Goal: Check status: Check status

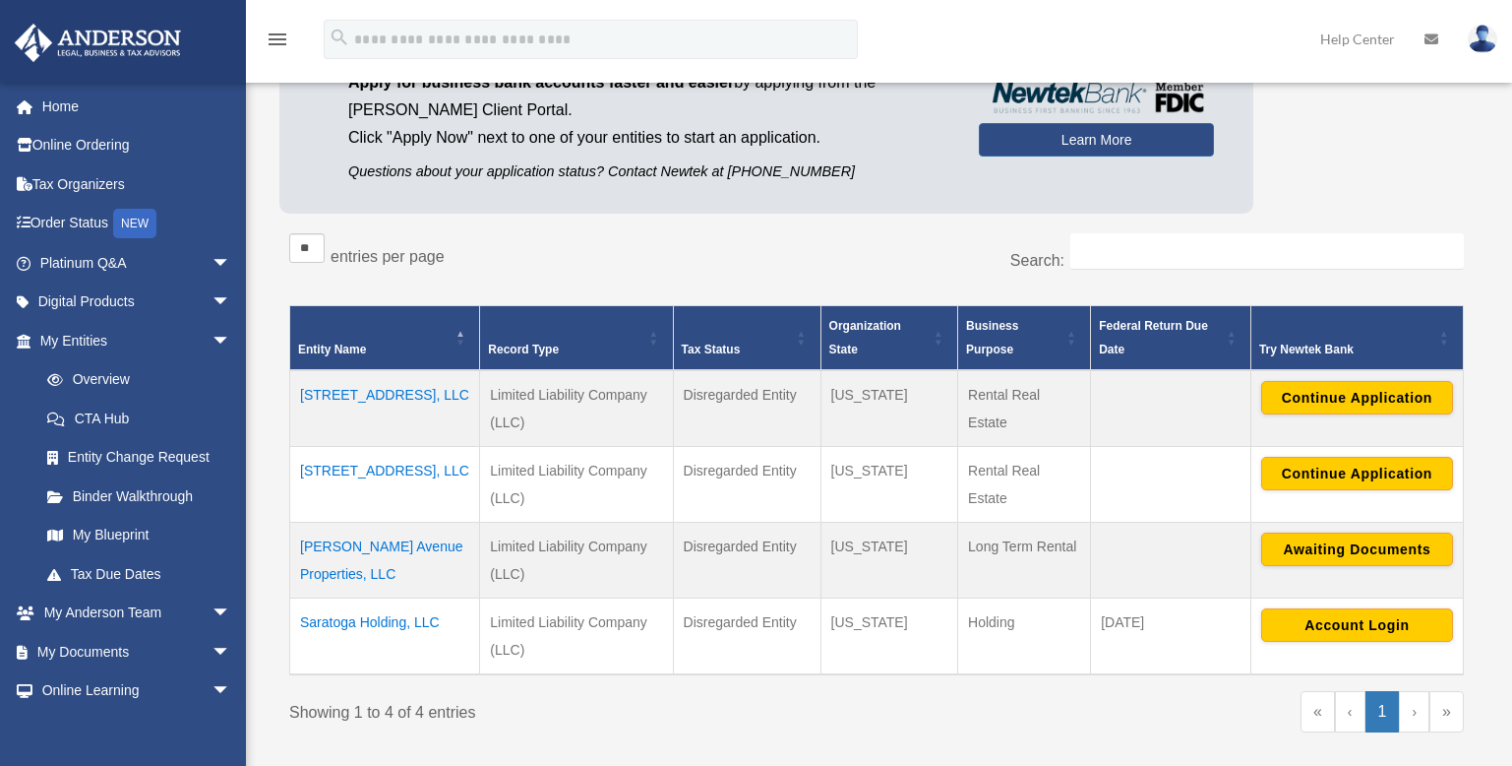
scroll to position [192, 0]
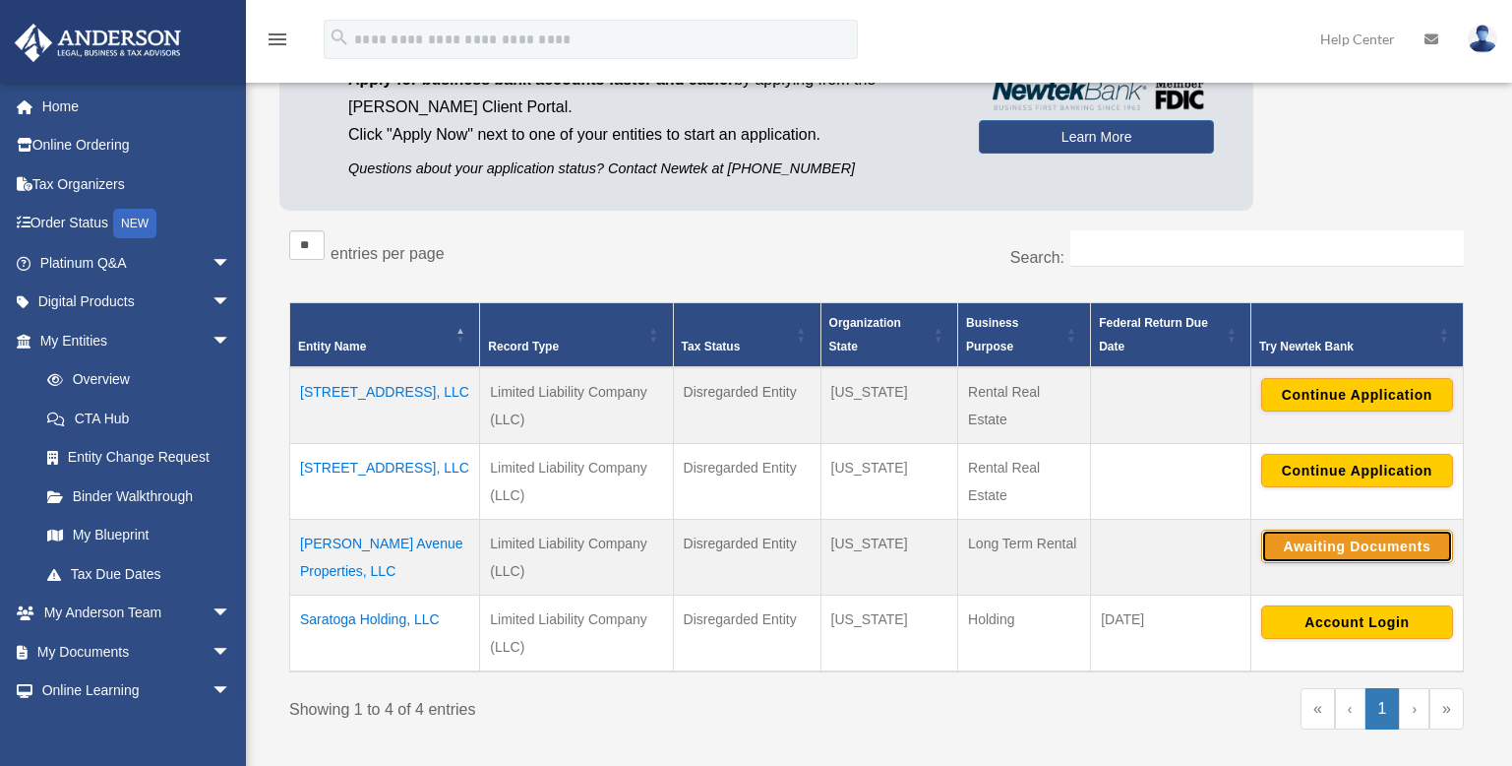
click at [1345, 546] on button "Awaiting Documents" at bounding box center [1357, 545] width 192 height 33
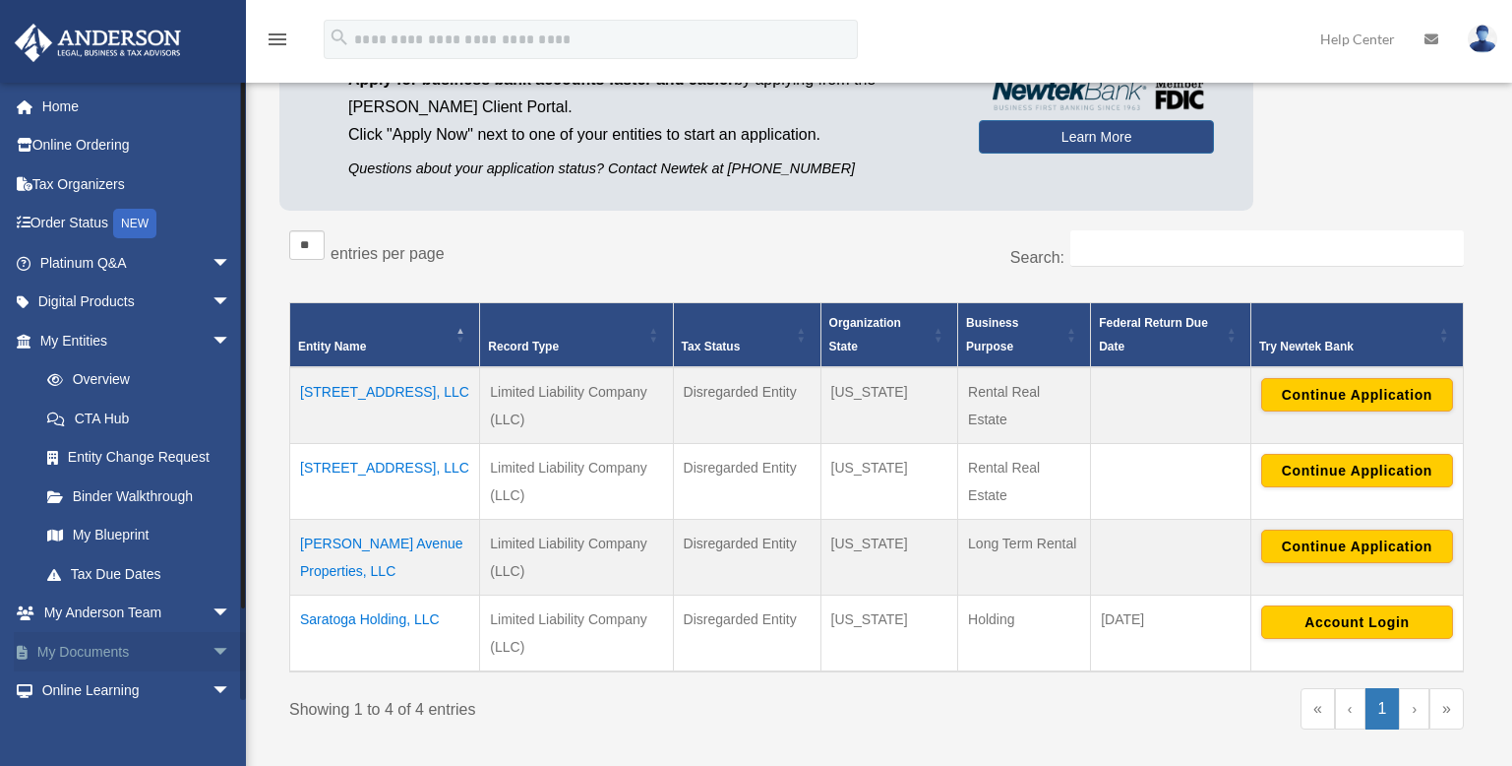
click at [52, 643] on link "My Documents arrow_drop_down" at bounding box center [137, 651] width 247 height 39
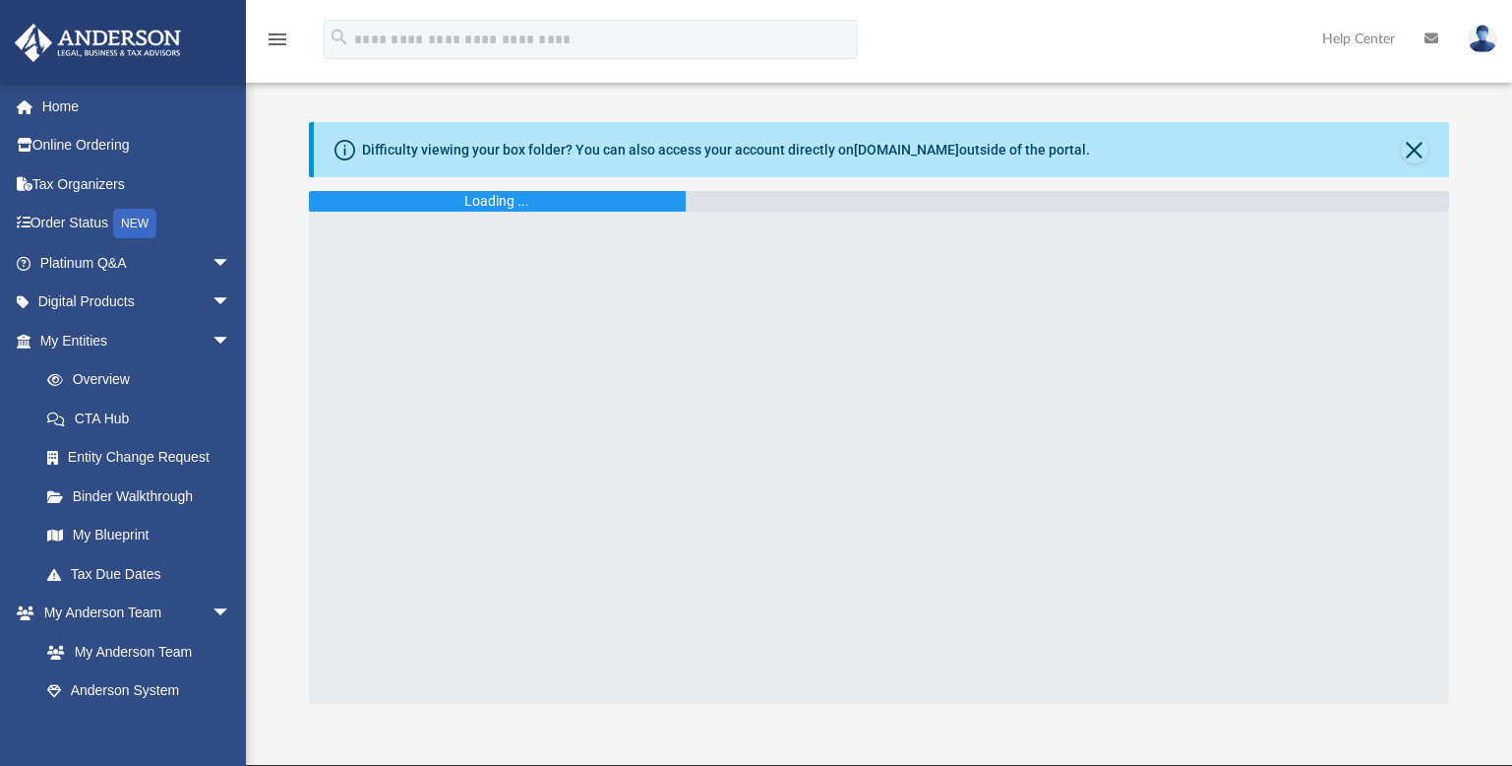
click at [52, 643] on link "My Anderson Team" at bounding box center [135, 651] width 214 height 39
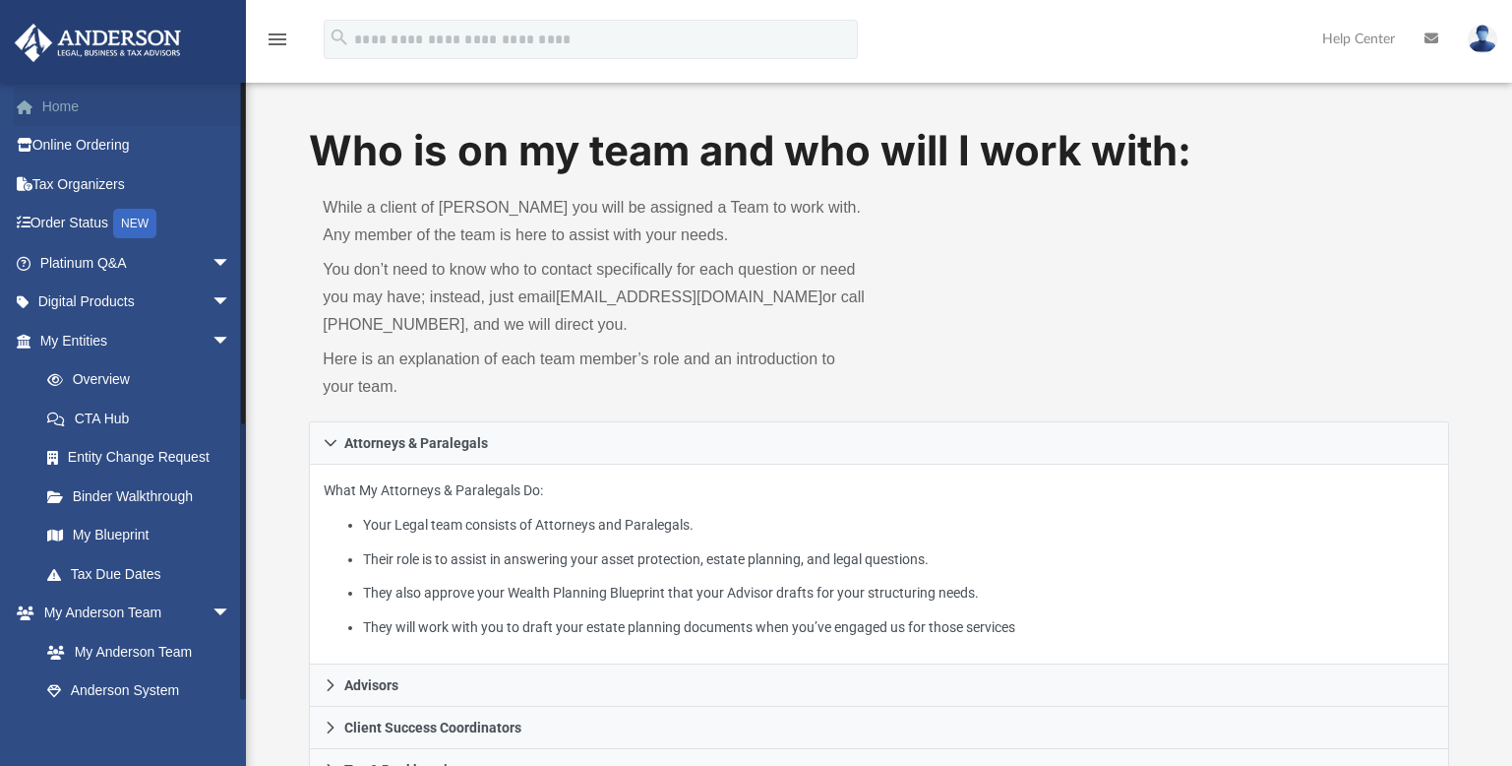
click at [62, 110] on link "Home" at bounding box center [137, 106] width 247 height 39
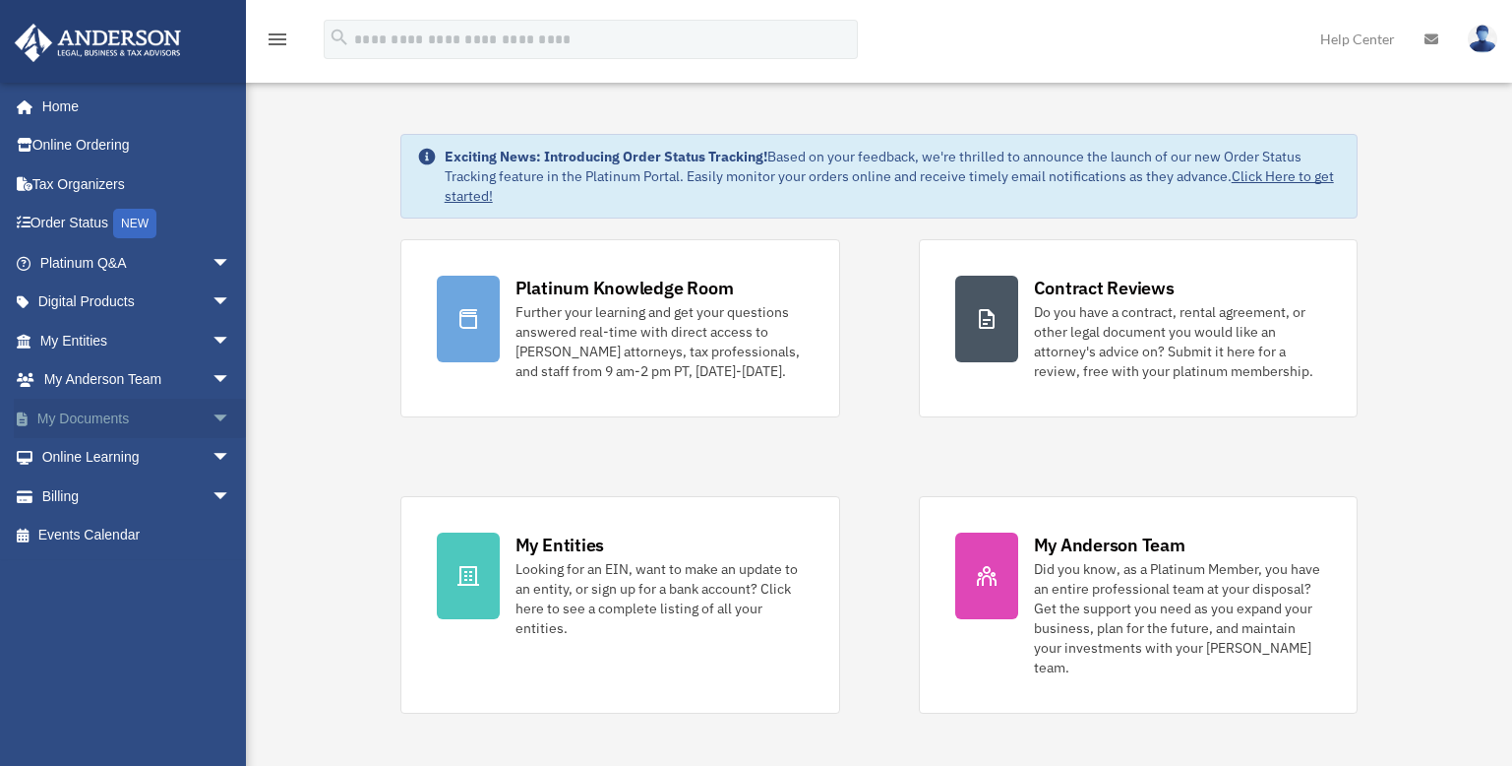
click at [94, 423] on link "My Documents arrow_drop_down" at bounding box center [137, 418] width 247 height 39
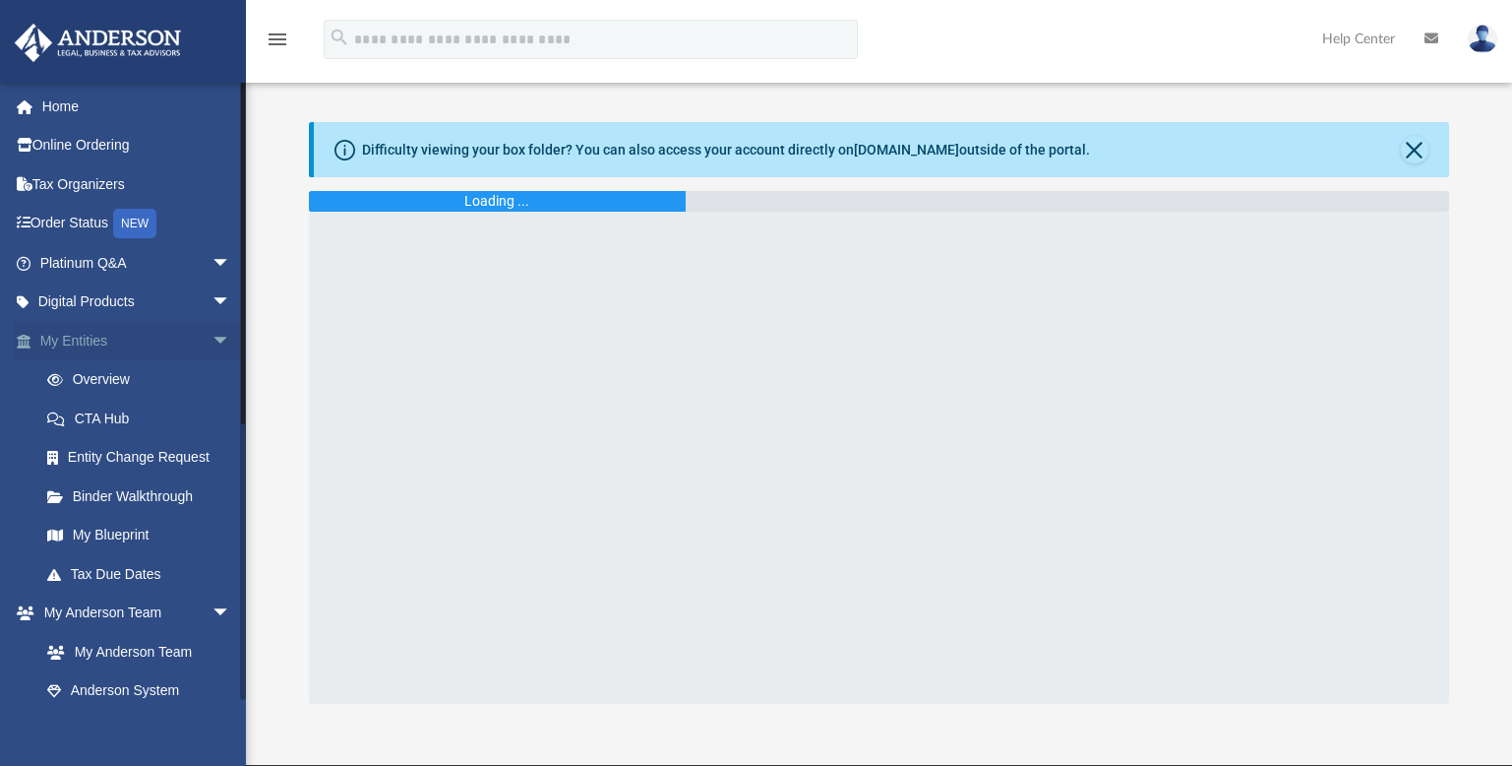
click at [114, 336] on link "My Entities arrow_drop_down" at bounding box center [137, 340] width 247 height 39
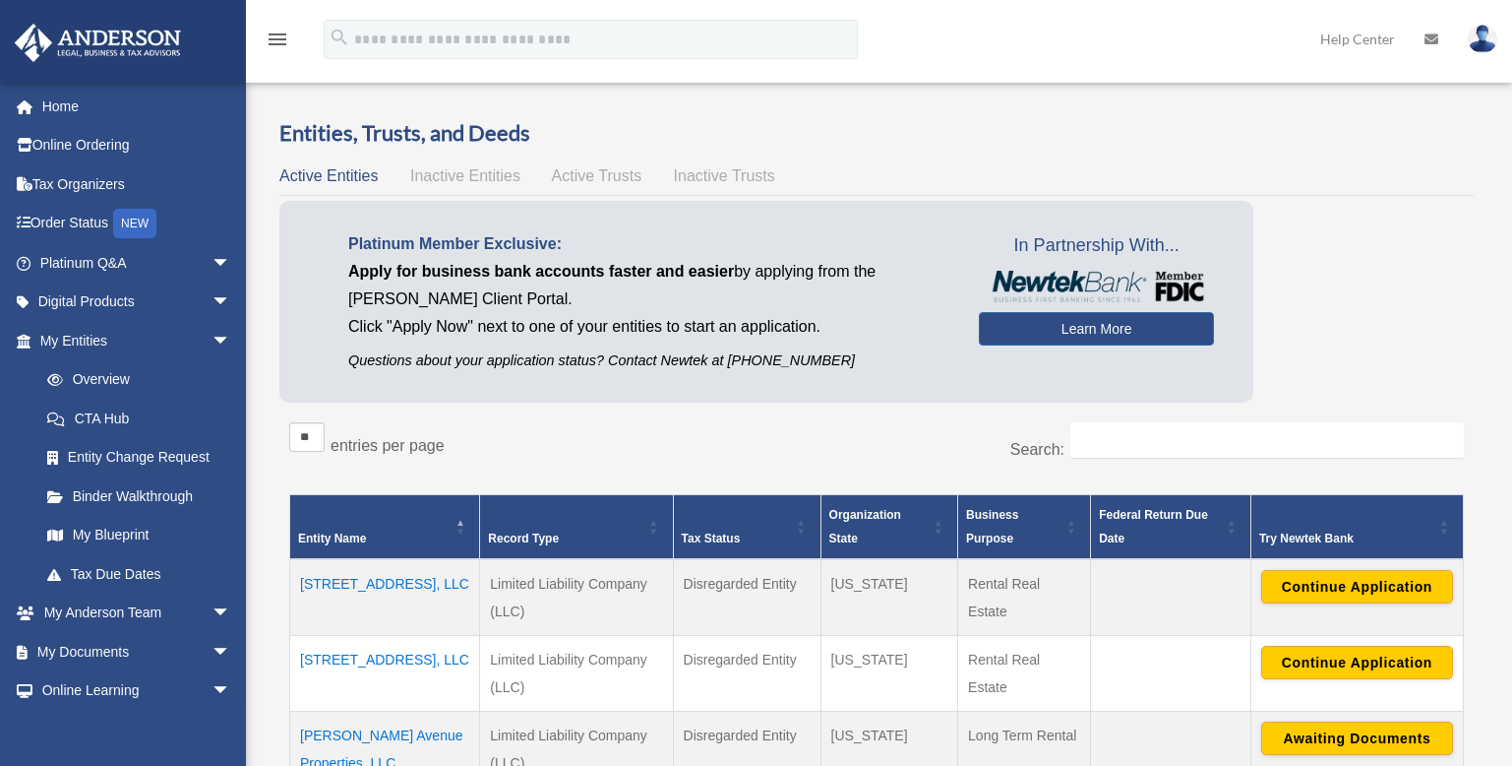
click at [208, 337] on div "crazy4wildflowers@yahoo.com Sign Out crazy4wildflowers@yahoo.com Home Online Or…" at bounding box center [123, 465] width 246 height 766
click at [212, 337] on span "arrow_drop_down" at bounding box center [231, 341] width 39 height 40
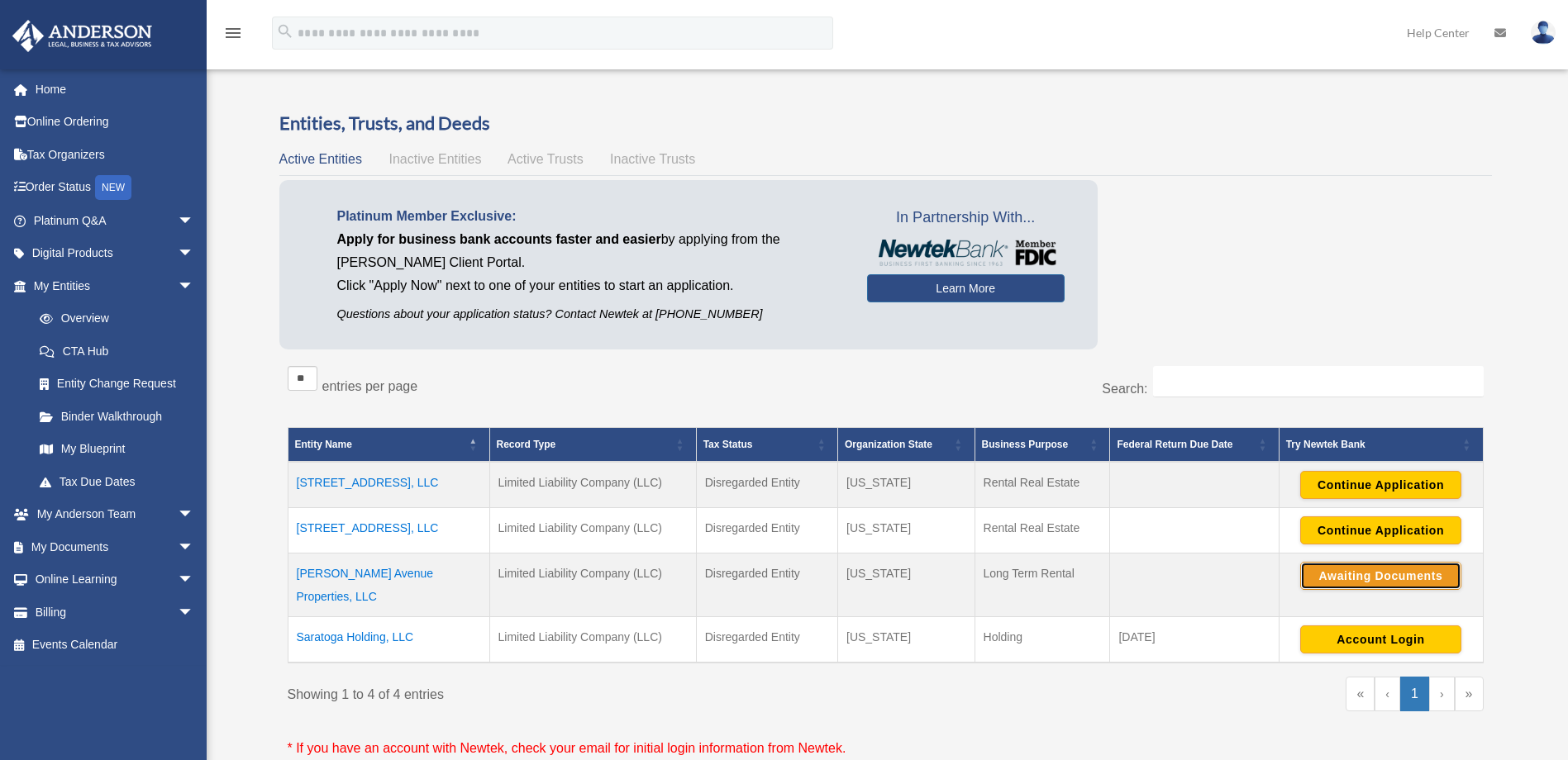
click at [1330, 569] on button "Awaiting Documents" at bounding box center [1381, 575] width 161 height 28
